Goal: Task Accomplishment & Management: Use online tool/utility

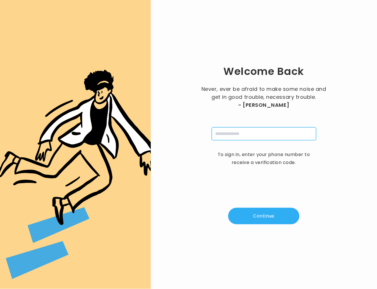
click at [263, 135] on input "tel" at bounding box center [264, 133] width 105 height 13
type input "**********"
drag, startPoint x: 268, startPoint y: 211, endPoint x: 275, endPoint y: 203, distance: 11.3
click at [268, 211] on button "Continue" at bounding box center [263, 216] width 71 height 17
type input "*"
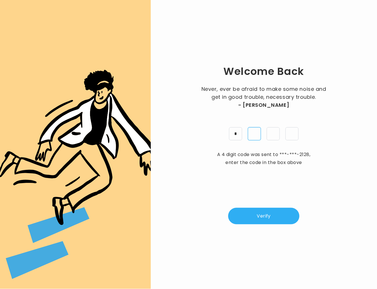
type input "*"
click at [271, 214] on button "Verify" at bounding box center [263, 216] width 71 height 17
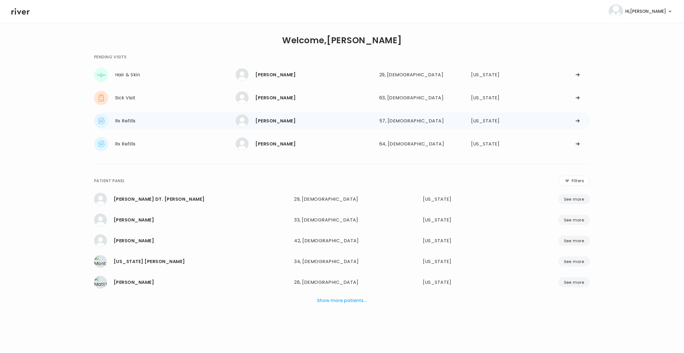
click at [270, 121] on div "[PERSON_NAME]" at bounding box center [314, 121] width 119 height 8
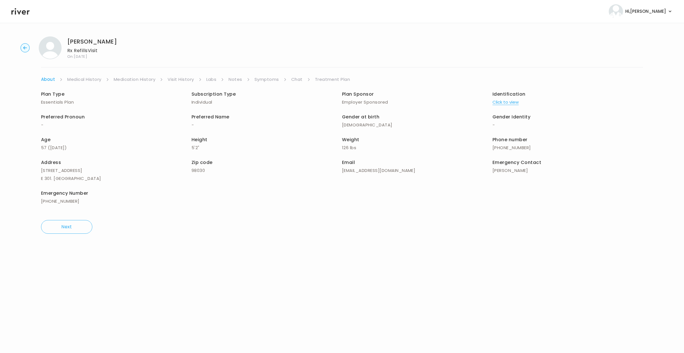
click at [295, 79] on link "Chat" at bounding box center [296, 80] width 11 height 8
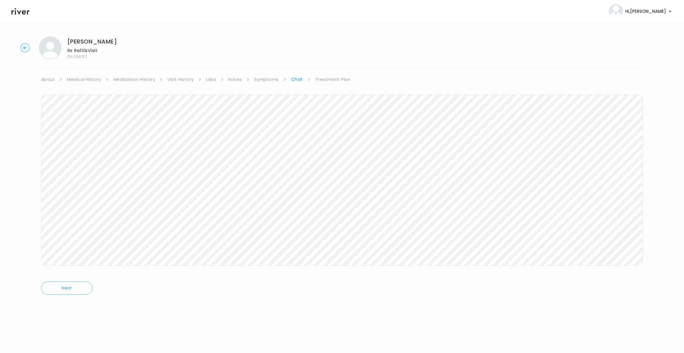
click at [26, 48] on icon "button" at bounding box center [25, 47] width 4 height 3
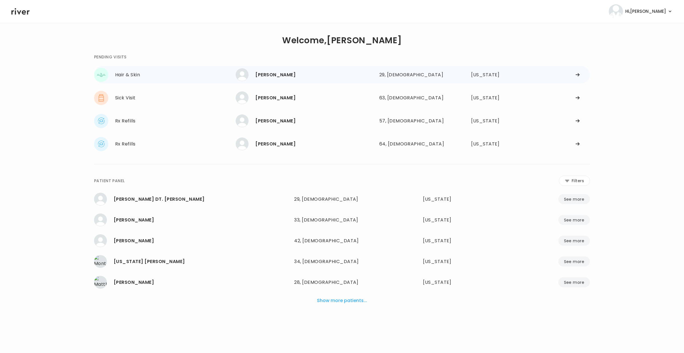
click at [291, 74] on div "Brooklynne Johnson" at bounding box center [314, 75] width 119 height 8
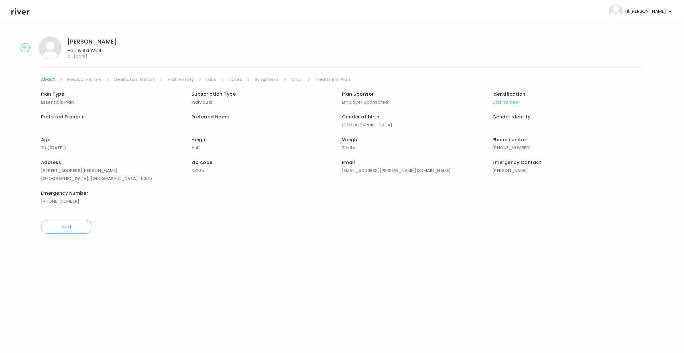
click at [267, 78] on link "Symptoms" at bounding box center [266, 80] width 25 height 8
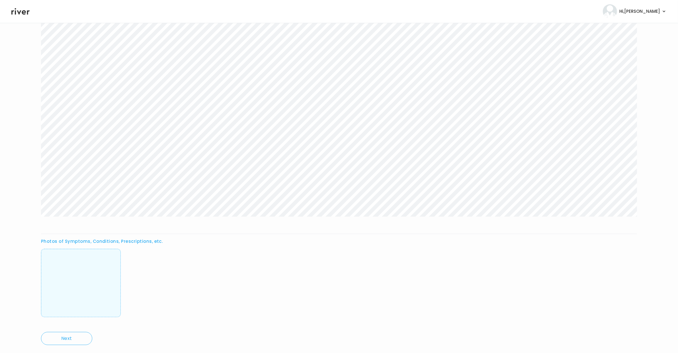
scroll to position [82, 0]
click at [81, 250] on img at bounding box center [81, 269] width 0 height 56
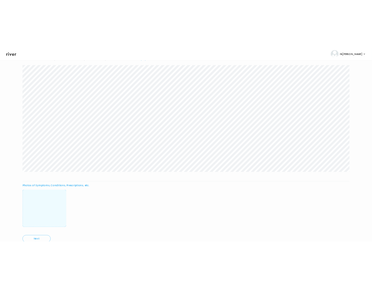
scroll to position [59, 0]
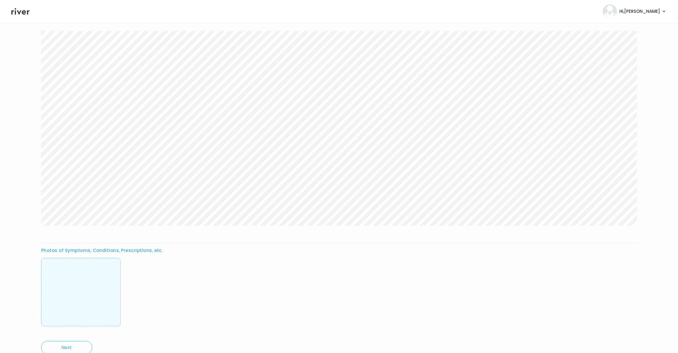
click at [81, 289] on img at bounding box center [81, 292] width 0 height 56
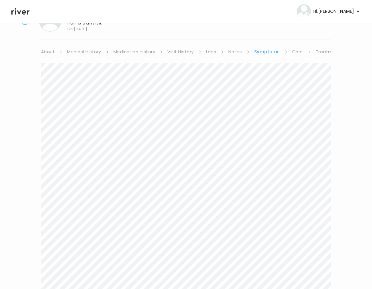
scroll to position [0, 0]
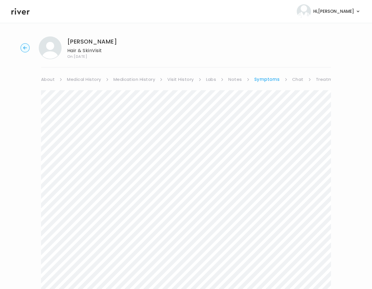
click at [320, 80] on link "Treatment Plan" at bounding box center [333, 80] width 35 height 8
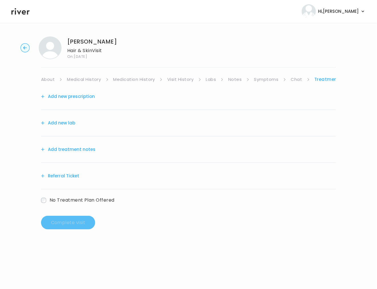
click at [64, 149] on button "Add treatment notes" at bounding box center [68, 150] width 54 height 8
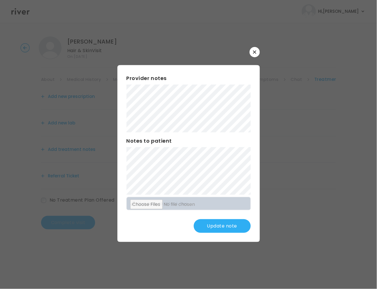
click at [219, 230] on button "Update note" at bounding box center [222, 226] width 57 height 14
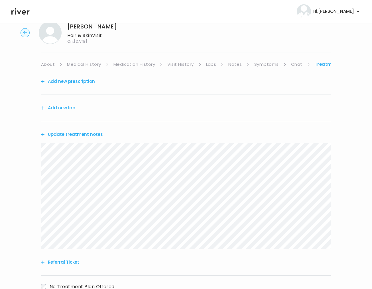
scroll to position [55, 0]
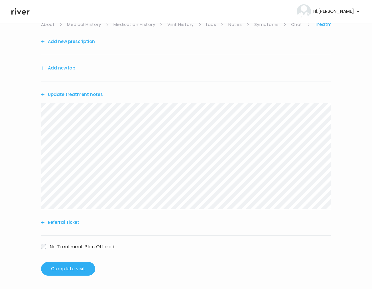
click at [69, 39] on button "Add new prescription" at bounding box center [68, 42] width 54 height 8
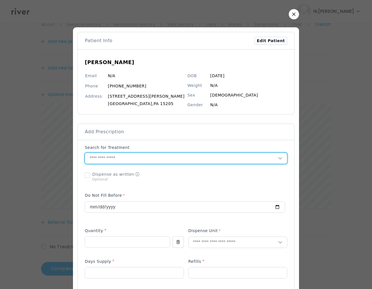
click at [110, 158] on input "text" at bounding box center [181, 158] width 193 height 11
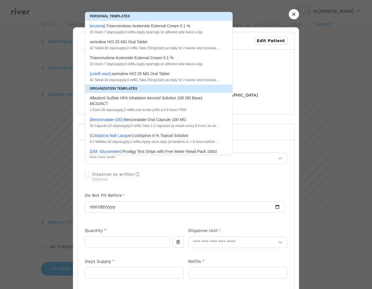
click at [167, 30] on div "15 Gram , 7 days supply, 0 refills , Apply sparingly on affected side twice a d…" at bounding box center [155, 32] width 131 height 5
type input "**********"
type input "**"
type input "*"
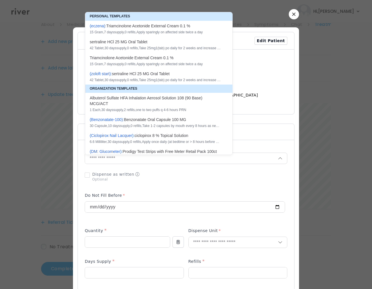
type textarea "**********"
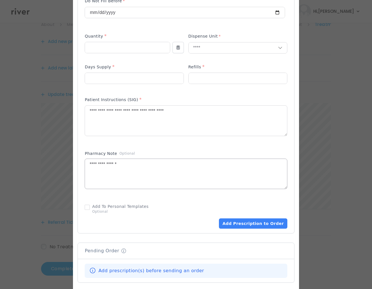
scroll to position [198, 0]
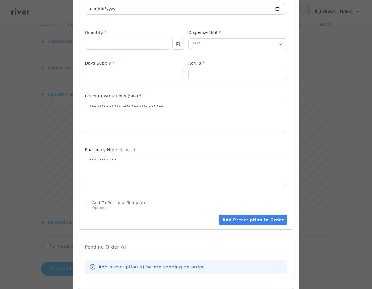
drag, startPoint x: 246, startPoint y: 219, endPoint x: 246, endPoint y: 208, distance: 10.8
click at [245, 216] on button "Add Prescription to Order" at bounding box center [253, 220] width 68 height 10
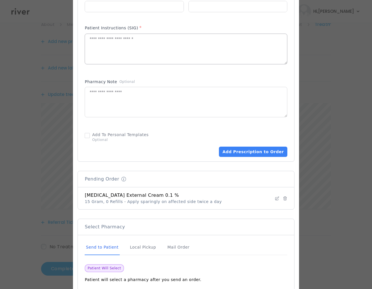
scroll to position [304, 0]
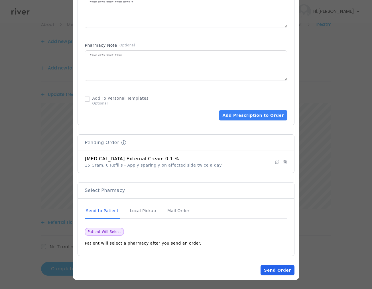
click at [274, 267] on button "Send Order" at bounding box center [277, 270] width 34 height 10
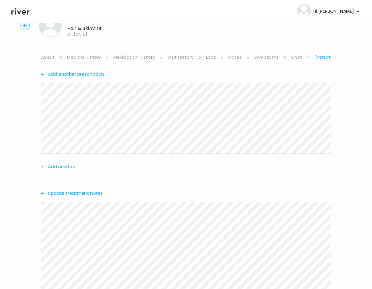
scroll to position [0, 0]
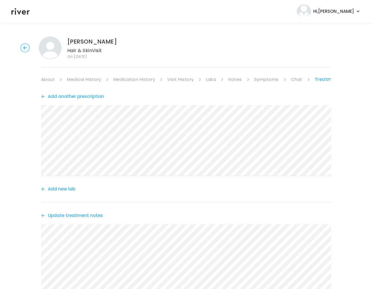
click at [45, 78] on link "About" at bounding box center [48, 80] width 14 height 8
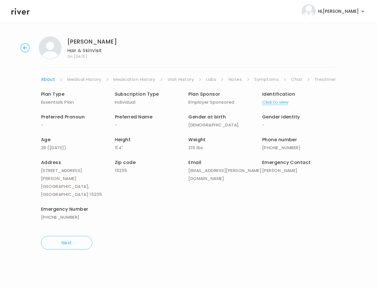
click at [329, 77] on link "Treatment Plan" at bounding box center [332, 80] width 35 height 8
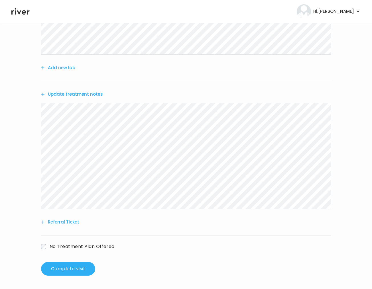
scroll to position [122, 0]
click at [72, 267] on button "Complete visit" at bounding box center [68, 269] width 54 height 14
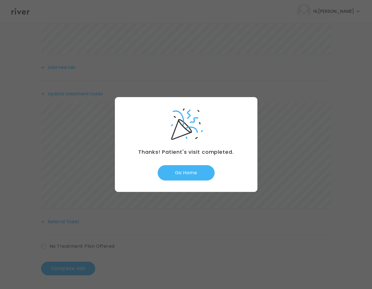
drag, startPoint x: 192, startPoint y: 183, endPoint x: 189, endPoint y: 178, distance: 6.1
click at [192, 183] on div "Thanks! Patient's visit completed. Go Home" at bounding box center [186, 144] width 142 height 95
click at [188, 174] on button "Go Home" at bounding box center [186, 172] width 57 height 15
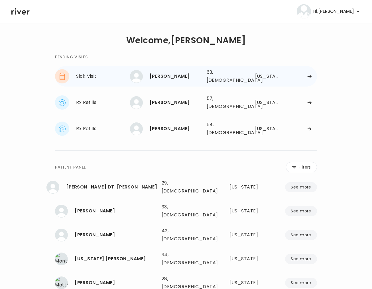
click at [199, 77] on div "[PERSON_NAME]" at bounding box center [176, 76] width 52 height 8
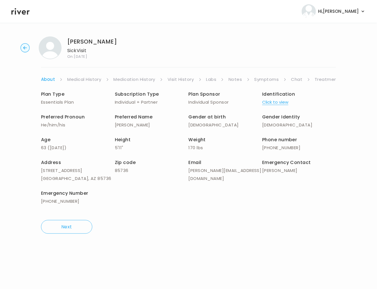
click at [268, 77] on link "Symptoms" at bounding box center [266, 80] width 25 height 8
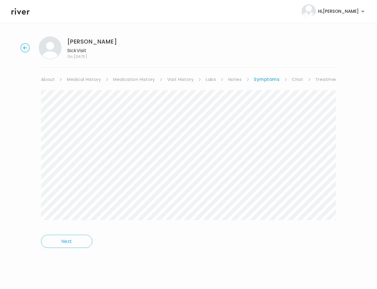
click at [292, 222] on div at bounding box center [188, 159] width 295 height 138
drag, startPoint x: 321, startPoint y: 79, endPoint x: 315, endPoint y: 81, distance: 6.3
click at [321, 79] on link "Treatment Plan" at bounding box center [333, 80] width 35 height 8
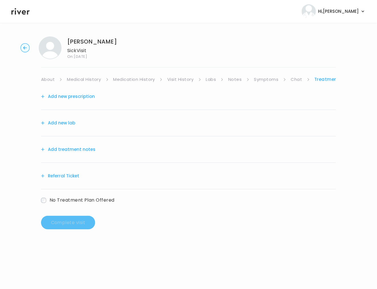
click at [59, 154] on button "Add treatment notes" at bounding box center [68, 150] width 54 height 8
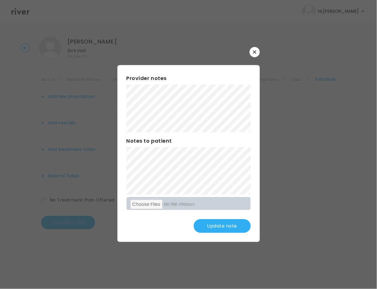
click at [217, 224] on button "Update note" at bounding box center [222, 226] width 57 height 14
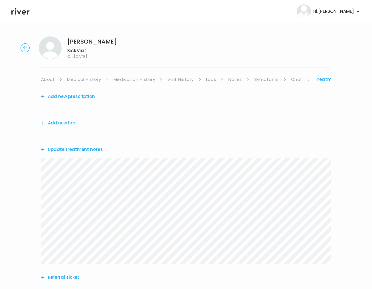
click at [72, 121] on button "Add new lab" at bounding box center [58, 123] width 34 height 8
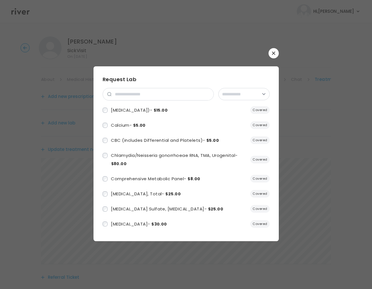
click at [276, 53] on button "button" at bounding box center [273, 53] width 10 height 10
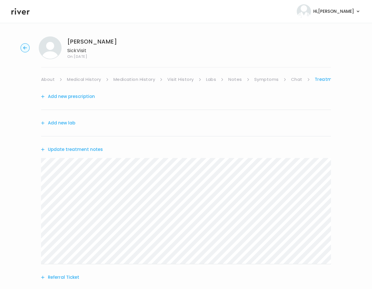
click at [87, 96] on button "Add new prescription" at bounding box center [68, 97] width 54 height 8
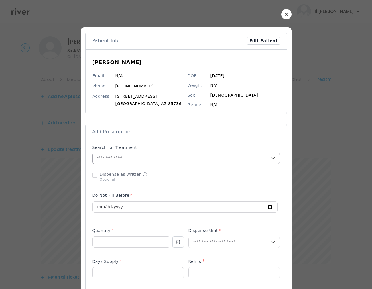
click at [139, 159] on input "text" at bounding box center [182, 158] width 178 height 11
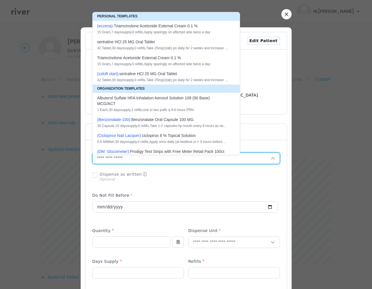
paste input "**********"
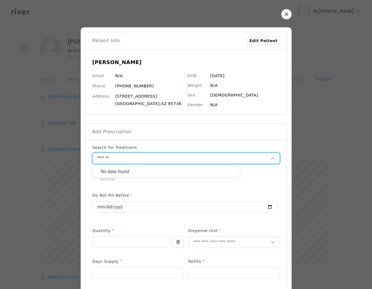
type input "******"
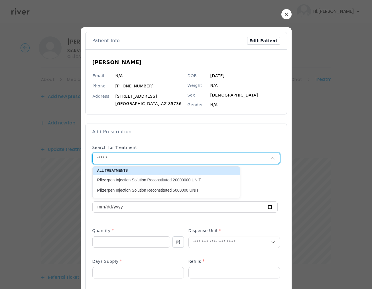
click at [286, 14] on button "button" at bounding box center [286, 14] width 10 height 10
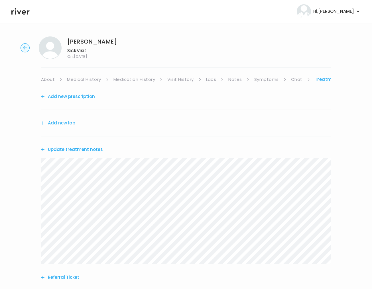
click at [272, 80] on link "Symptoms" at bounding box center [266, 80] width 25 height 8
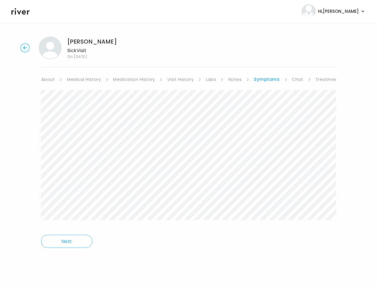
click at [28, 50] on circle "button" at bounding box center [25, 48] width 9 height 9
click at [26, 47] on circle "button" at bounding box center [25, 48] width 9 height 9
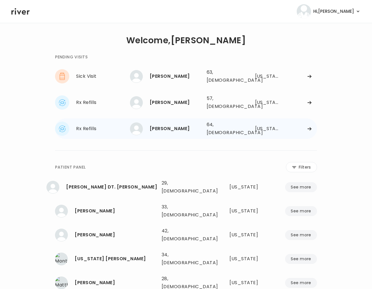
click at [166, 125] on div "[PERSON_NAME]" at bounding box center [176, 129] width 52 height 8
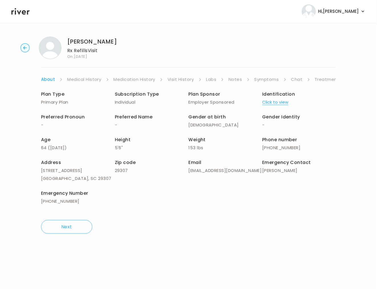
click at [236, 79] on link "Notes" at bounding box center [235, 80] width 13 height 8
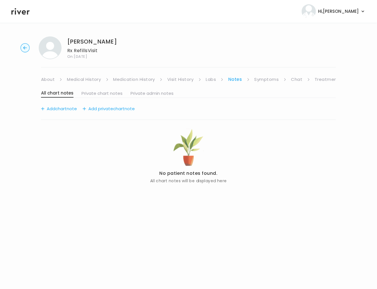
click at [287, 79] on ul "About Medical History Medication History Visit History Labs Notes Symptoms Chat…" at bounding box center [188, 80] width 295 height 8
click at [309, 77] on ul "About Medical History Medication History Visit History Labs Notes Symptoms Chat…" at bounding box center [188, 80] width 295 height 8
click at [298, 79] on link "Chat" at bounding box center [296, 80] width 11 height 8
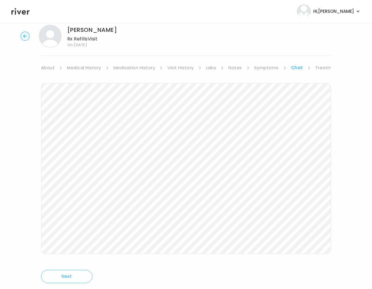
scroll to position [27, 0]
